Goal: Transaction & Acquisition: Purchase product/service

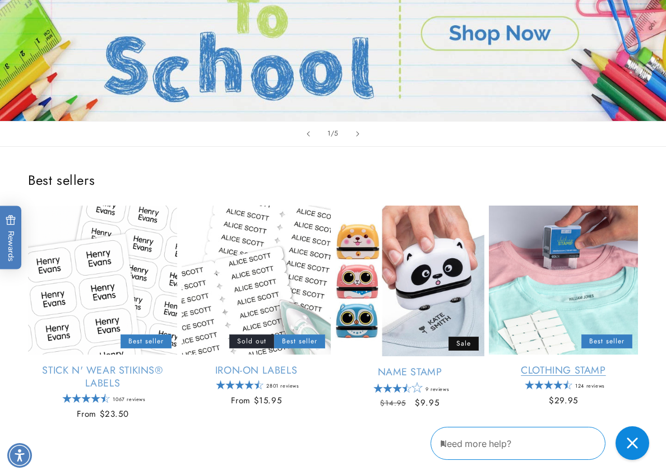
scroll to position [224, 0]
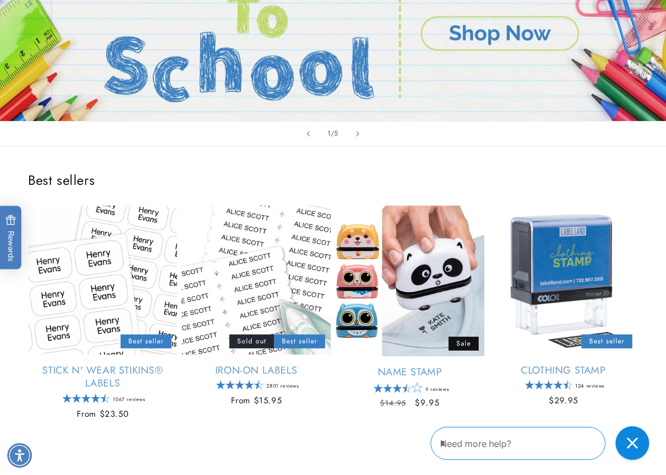
click at [651, 143] on div "1 / of 5" at bounding box center [333, 134] width 666 height 26
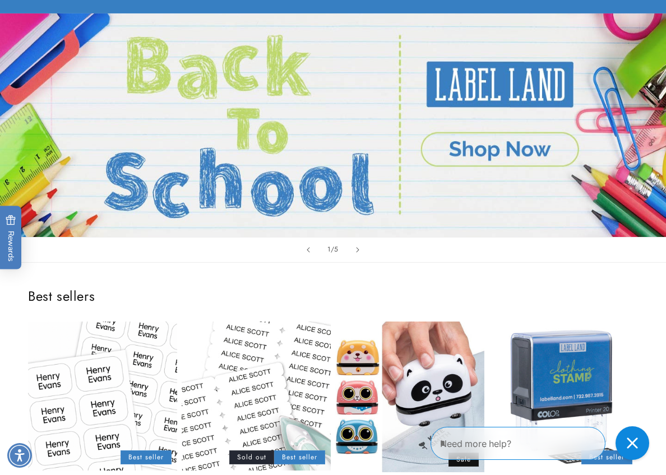
scroll to position [0, 0]
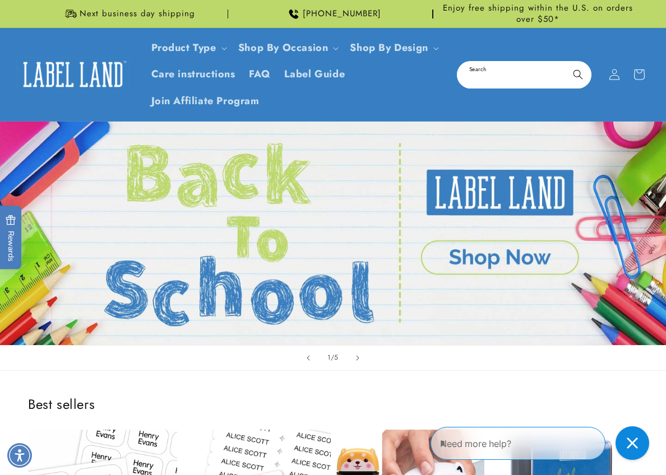
click at [473, 78] on input "Search" at bounding box center [524, 74] width 132 height 25
type input "********"
click at [565, 62] on button "Search" at bounding box center [577, 74] width 25 height 25
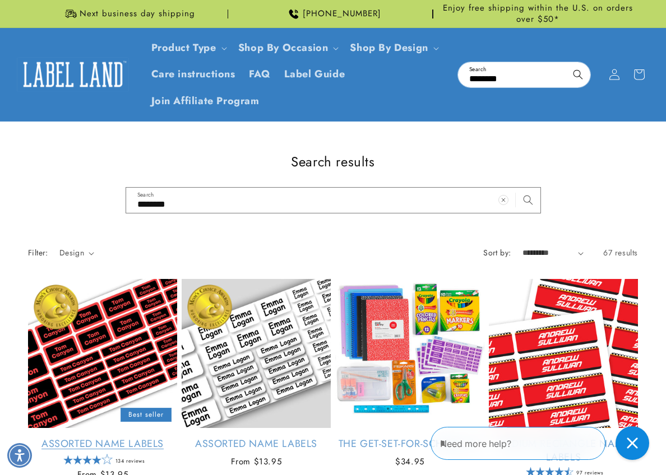
click at [96, 438] on link "Assorted Name Labels" at bounding box center [102, 444] width 149 height 13
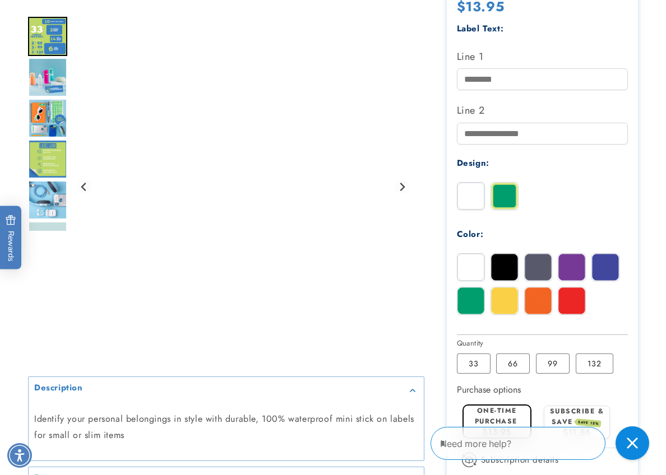
click at [477, 267] on img at bounding box center [470, 267] width 27 height 27
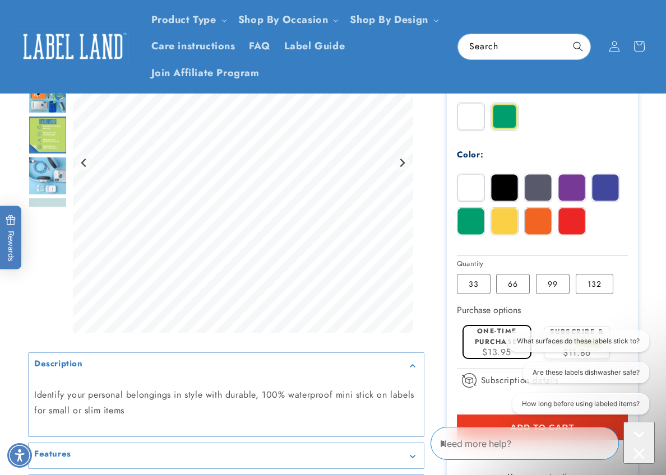
scroll to position [360, 0]
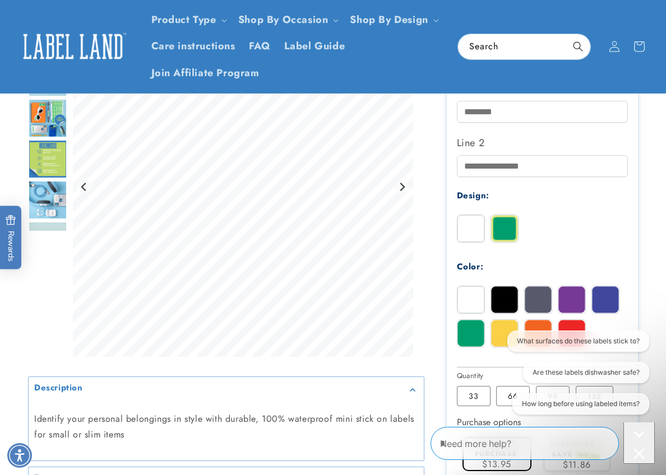
click at [634, 448] on icon "Close conversation starters" at bounding box center [638, 453] width 11 height 11
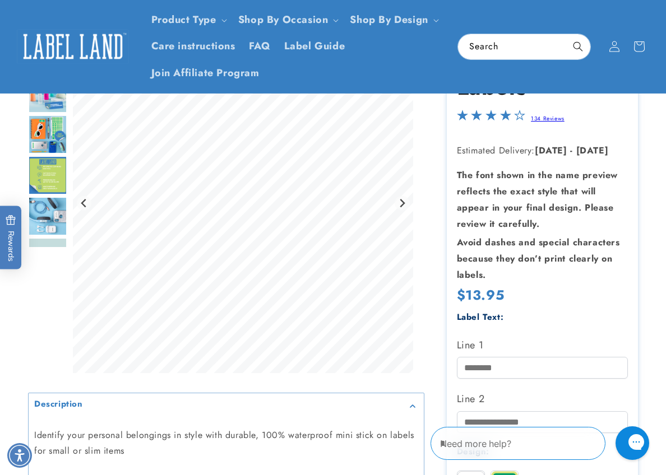
scroll to position [103, 0]
click at [648, 182] on div at bounding box center [333, 467] width 666 height 867
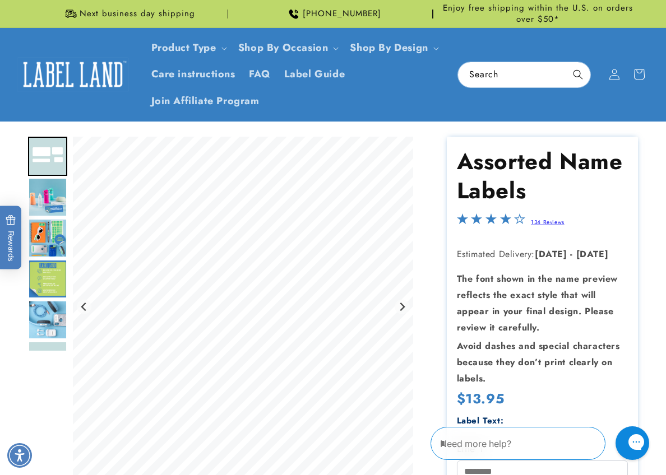
click at [41, 383] on div "Gallery Viewer" at bounding box center [47, 310] width 39 height 346
